Goal: Answer question/provide support

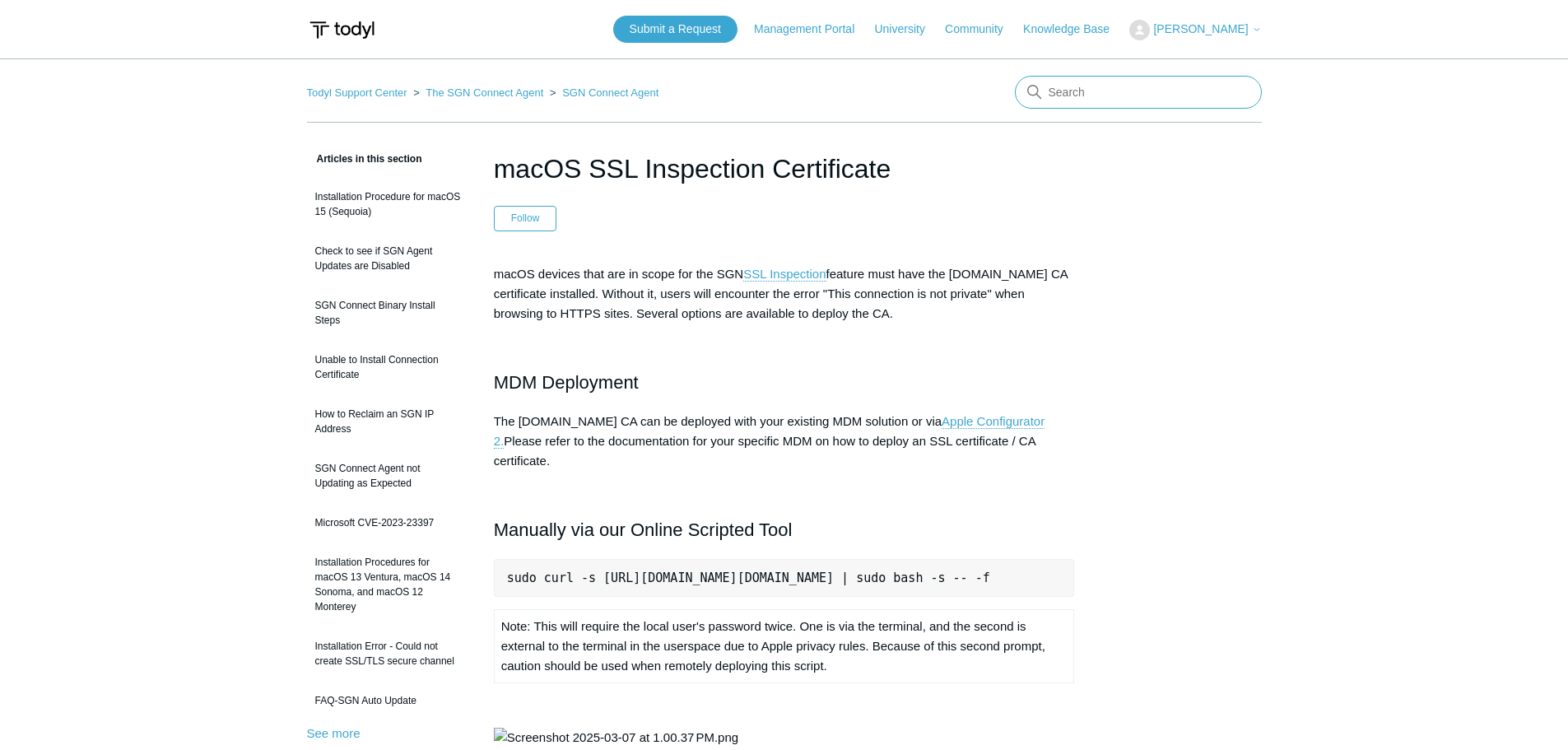
click at [1099, 92] on input "Search" at bounding box center [1138, 92] width 247 height 33
type input "5.5.3"
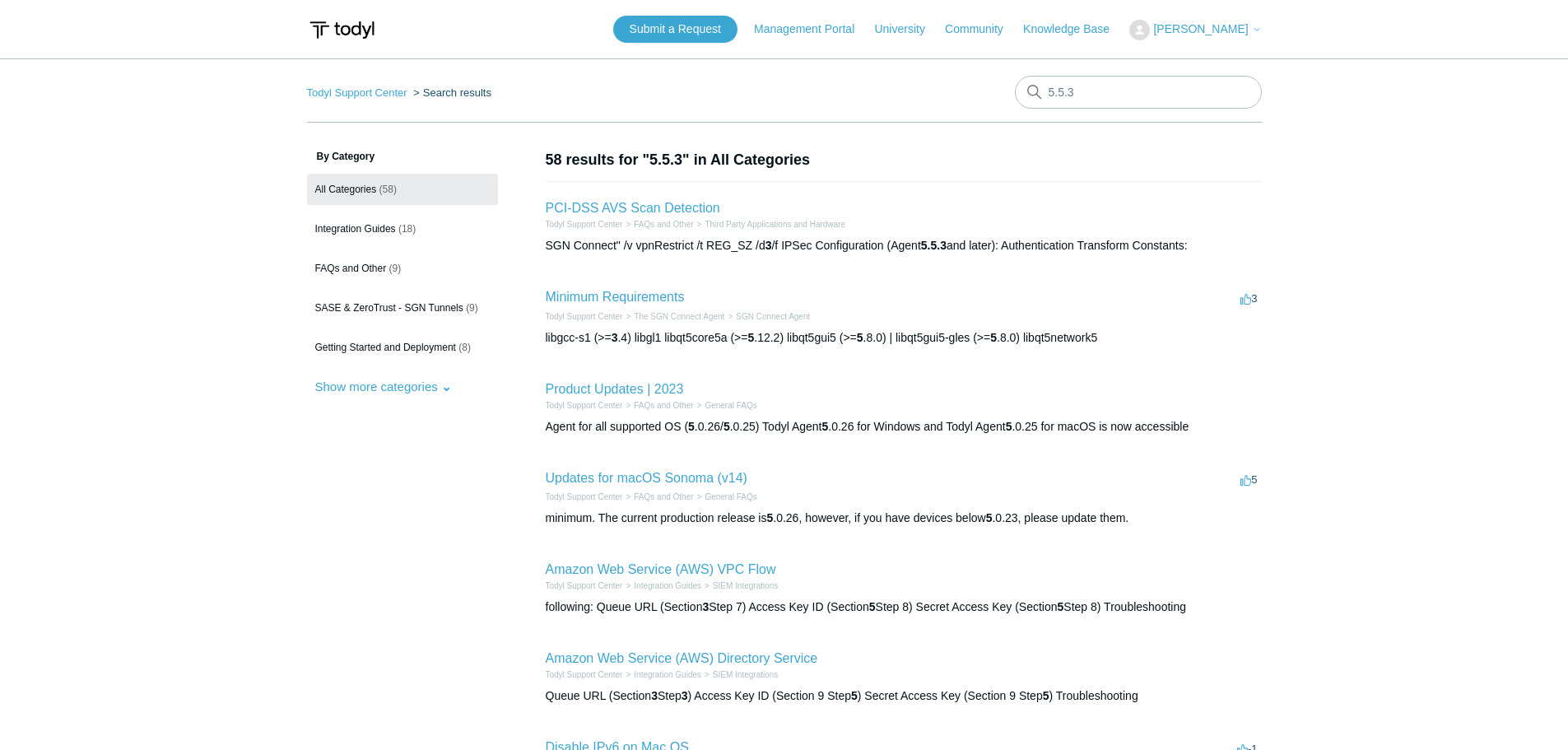
click at [1239, 32] on span "Douglas Menard" at bounding box center [1201, 29] width 95 height 13
click at [1240, 59] on link "My Support Requests" at bounding box center [1210, 64] width 160 height 29
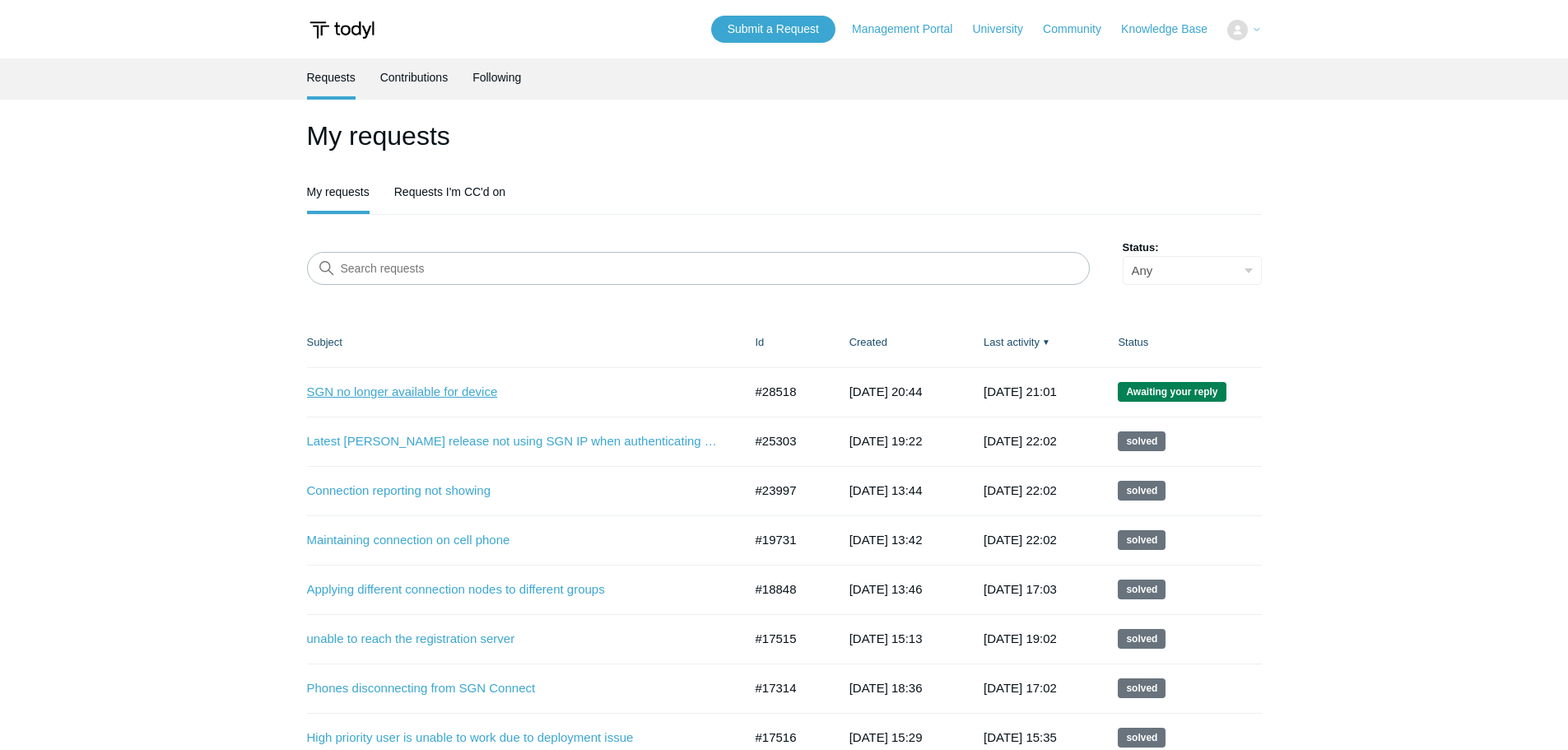
click at [484, 396] on link "SGN no longer available for device" at bounding box center [513, 392] width 411 height 19
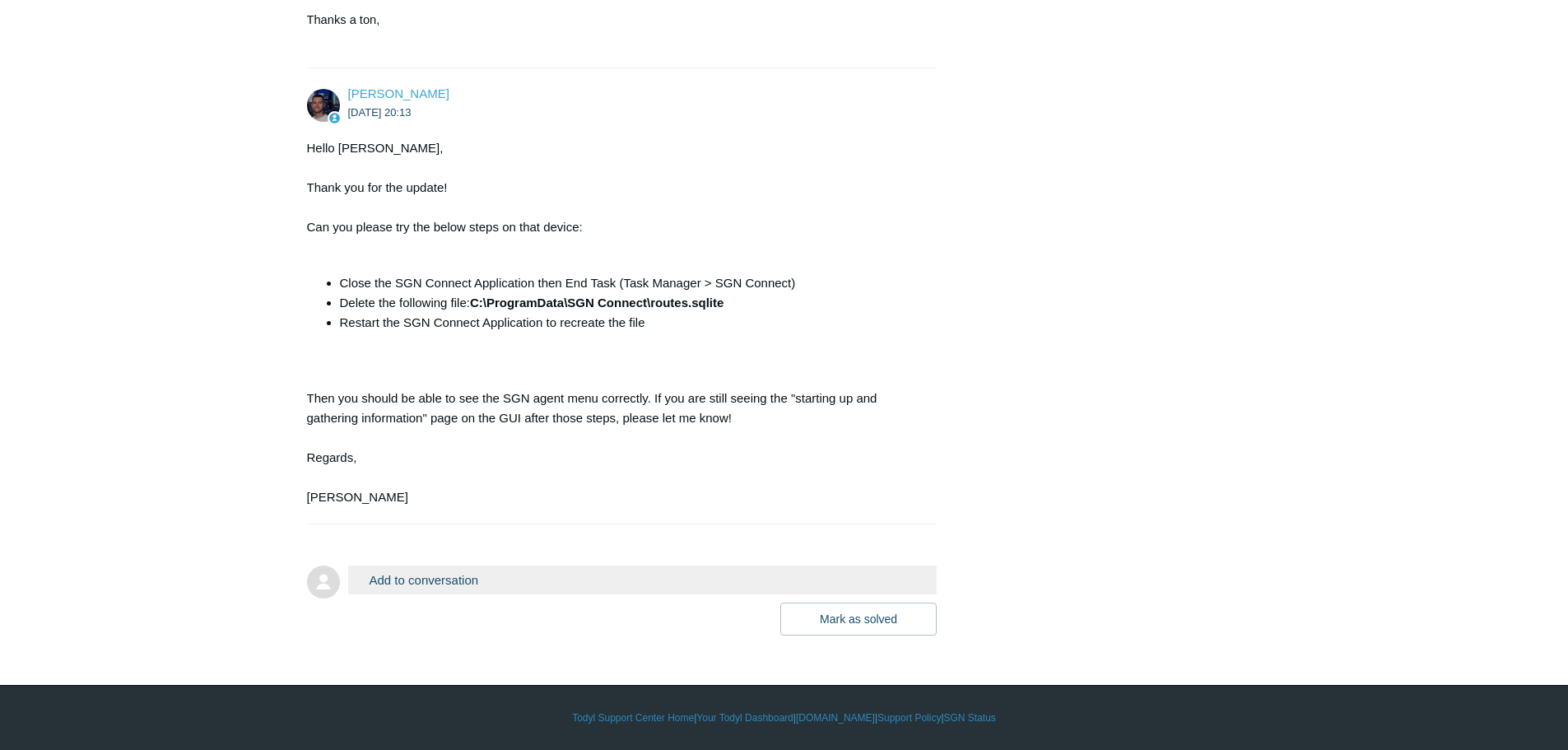
scroll to position [2339, 0]
click at [544, 576] on button "Add to conversation" at bounding box center [642, 580] width 589 height 29
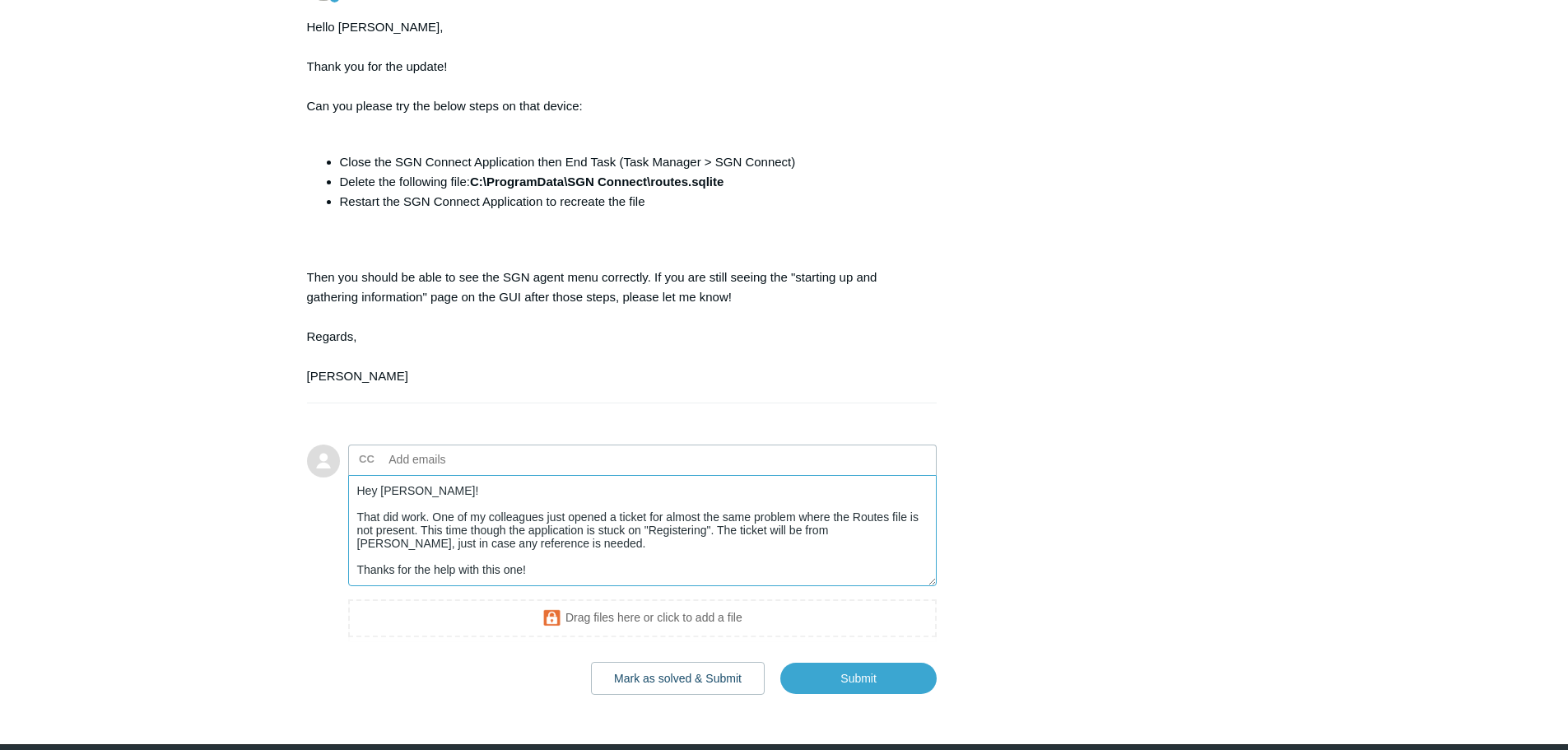
scroll to position [2519, 0]
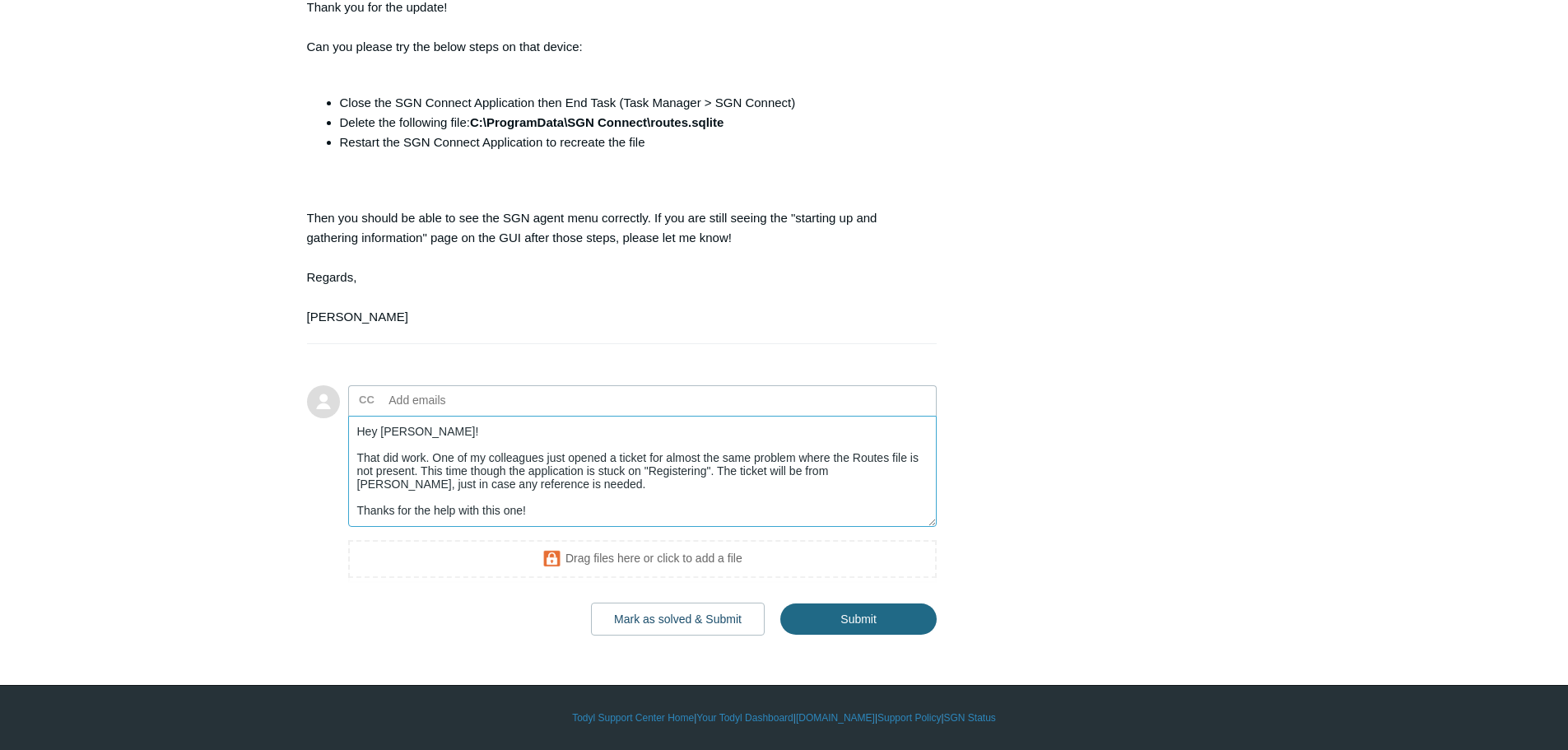
type textarea "Hey Connor! That did work. One of my colleagues just opened a ticket for almost…"
click at [812, 625] on input "Submit" at bounding box center [858, 619] width 156 height 33
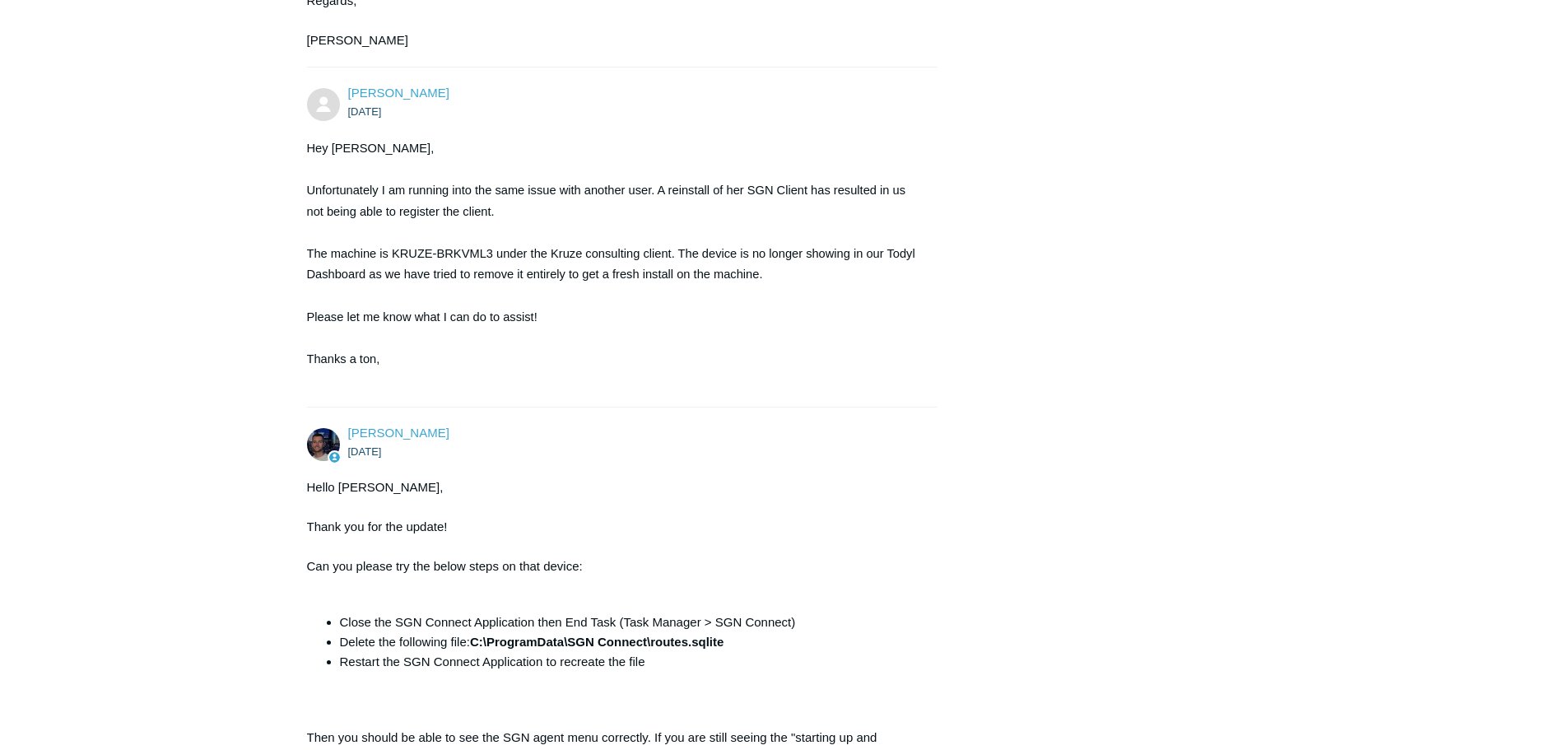
scroll to position [1833, 0]
